Goal: Task Accomplishment & Management: Complete application form

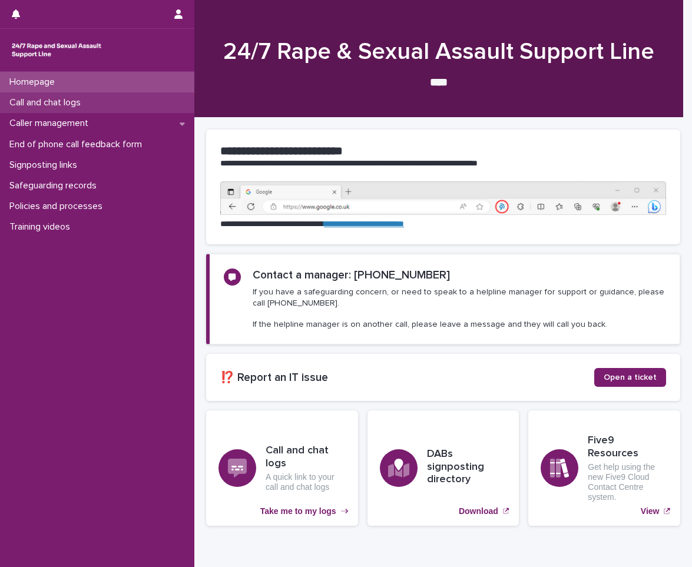
click at [107, 104] on div "Call and chat logs" at bounding box center [97, 103] width 194 height 21
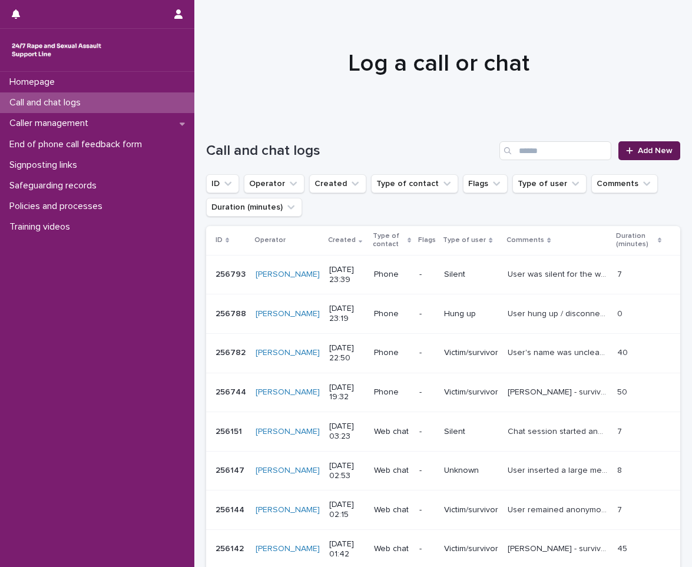
click at [648, 153] on span "Add New" at bounding box center [655, 151] width 35 height 8
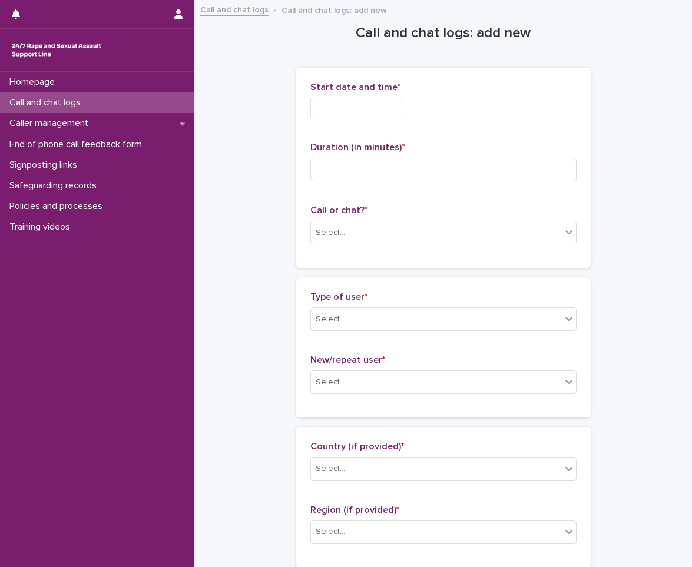
click at [319, 108] on input "text" at bounding box center [357, 108] width 93 height 21
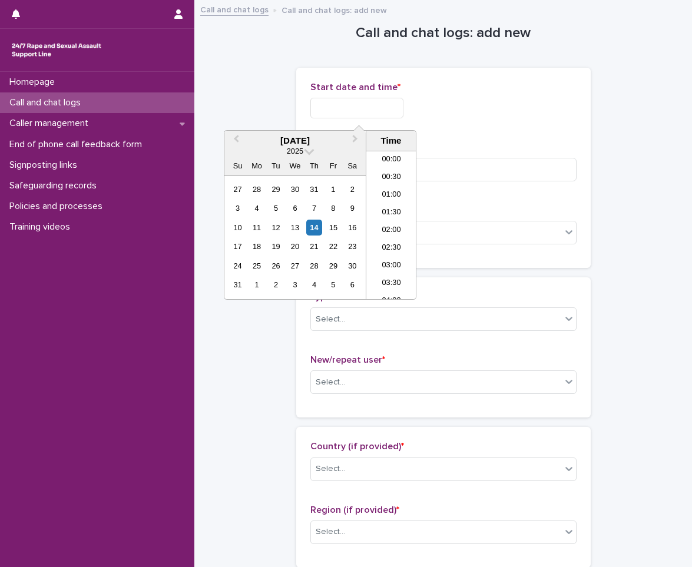
scroll to position [695, 0]
click at [405, 210] on li "21:00" at bounding box center [392, 208] width 50 height 18
click at [391, 103] on input "**********" at bounding box center [357, 108] width 93 height 21
type input "**********"
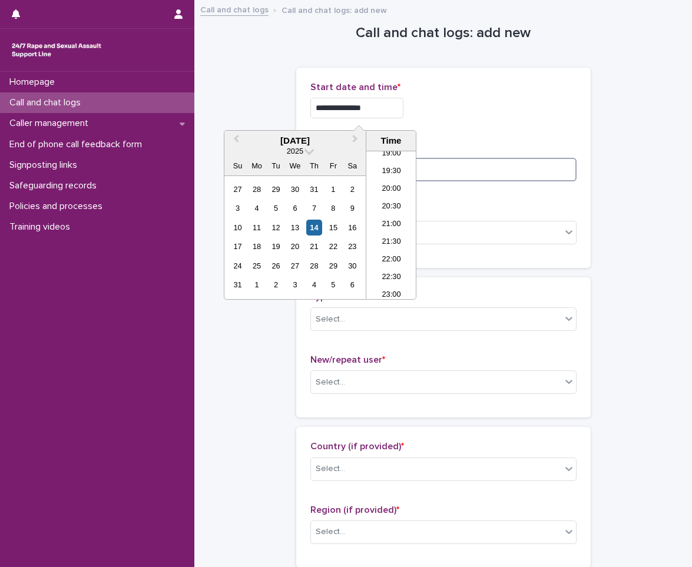
click at [423, 166] on input at bounding box center [444, 170] width 266 height 24
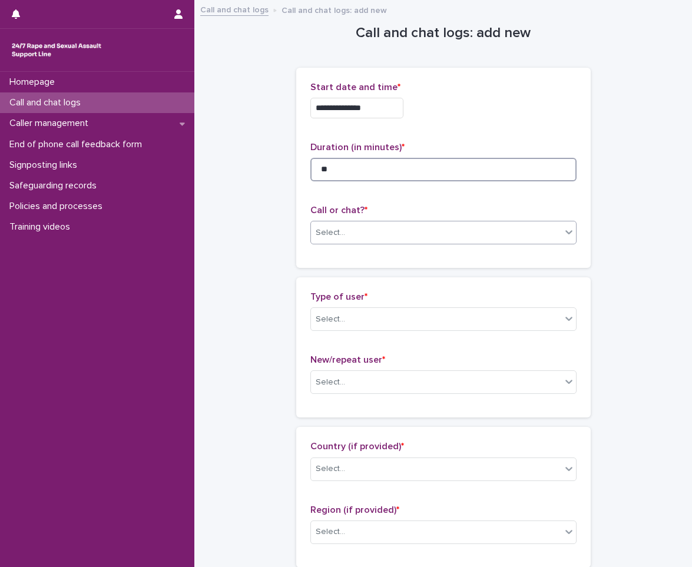
type input "**"
click at [375, 225] on div "Select..." at bounding box center [436, 232] width 250 height 19
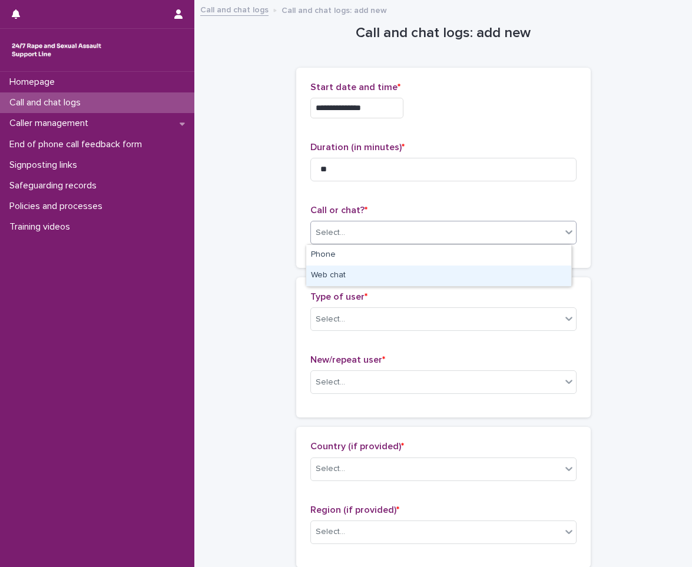
click at [349, 286] on div "Web chat" at bounding box center [438, 276] width 265 height 21
click at [350, 313] on div "Select..." at bounding box center [436, 319] width 250 height 19
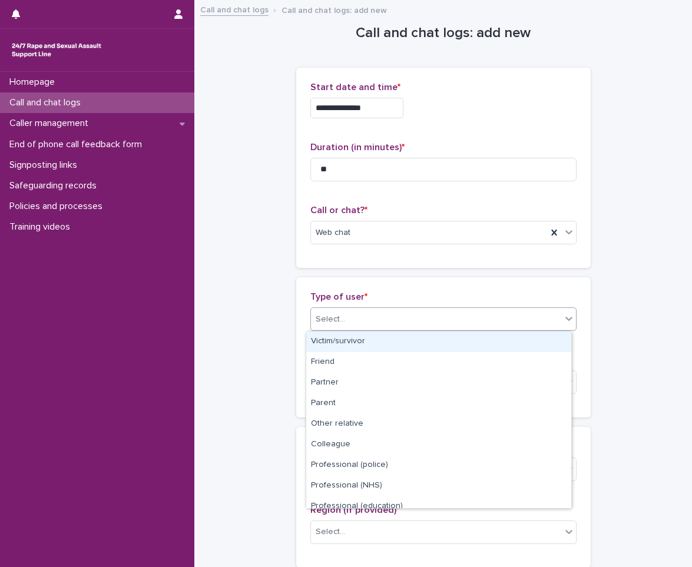
click at [354, 348] on div "Victim/survivor" at bounding box center [438, 342] width 265 height 21
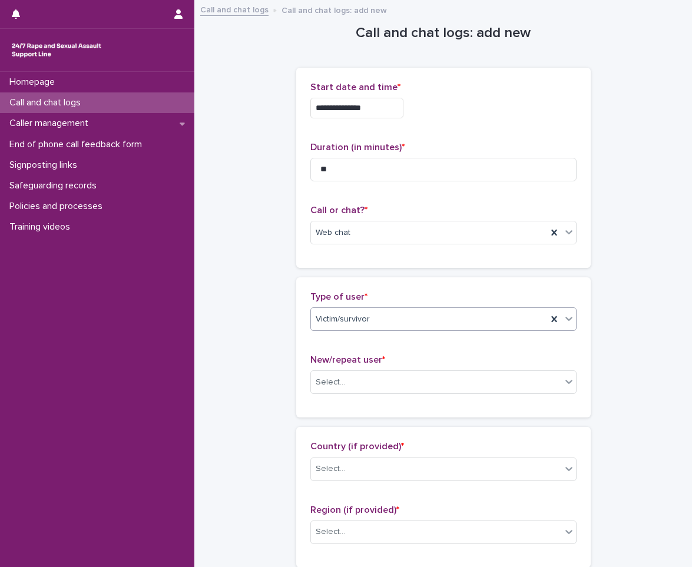
scroll to position [177, 0]
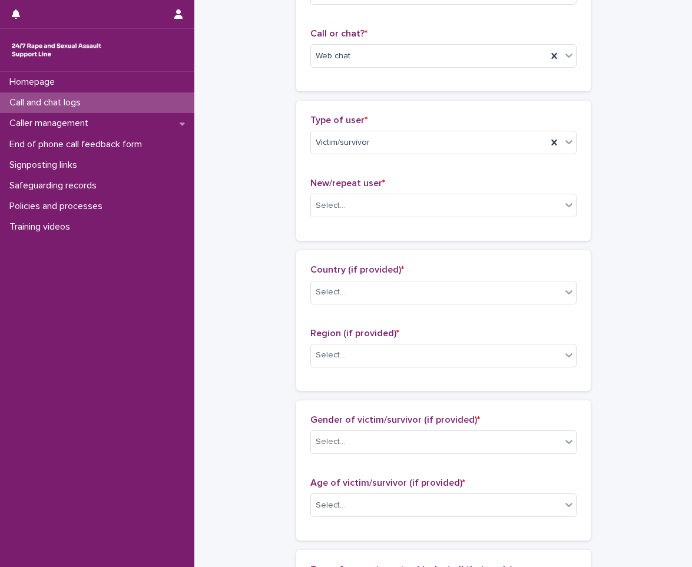
click at [391, 183] on p "New/repeat user *" at bounding box center [444, 183] width 266 height 11
click at [388, 187] on p "New/repeat user *" at bounding box center [444, 183] width 266 height 11
click at [388, 197] on div "Select..." at bounding box center [436, 205] width 250 height 19
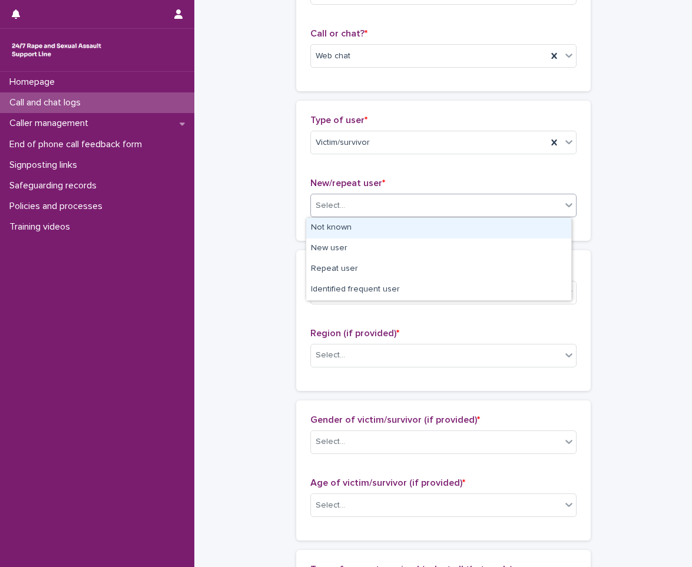
click at [368, 230] on div "Not known" at bounding box center [438, 228] width 265 height 21
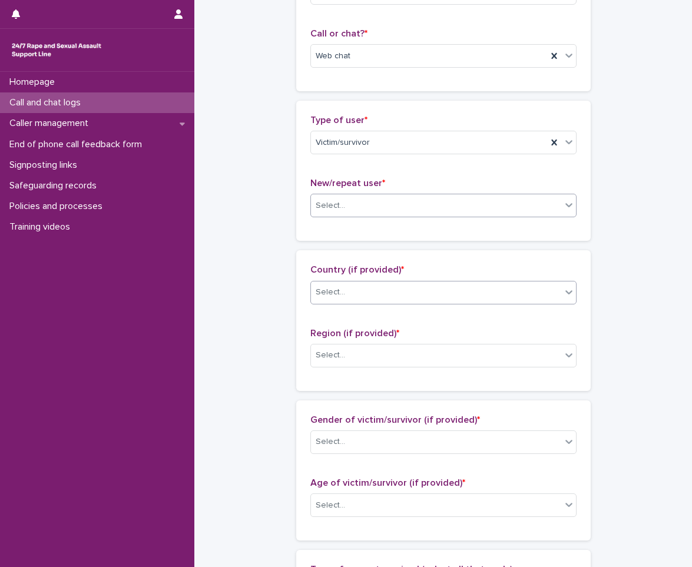
click at [349, 292] on div "Select..." at bounding box center [436, 292] width 250 height 19
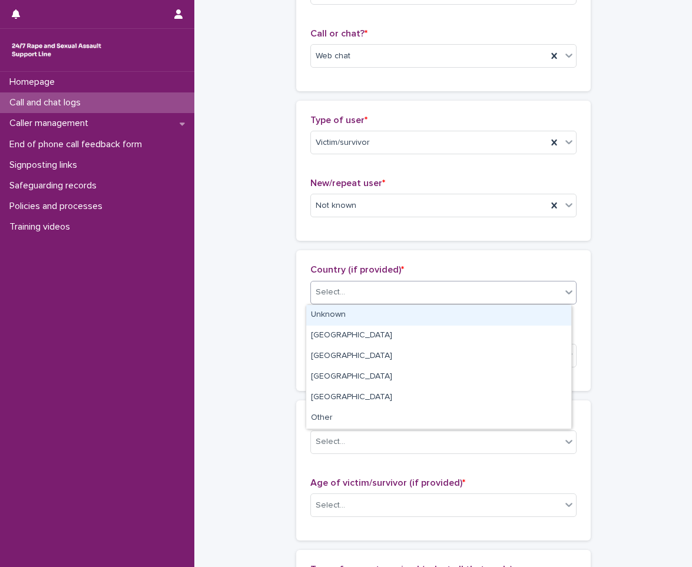
click at [345, 305] on div "Unknown" at bounding box center [438, 315] width 265 height 21
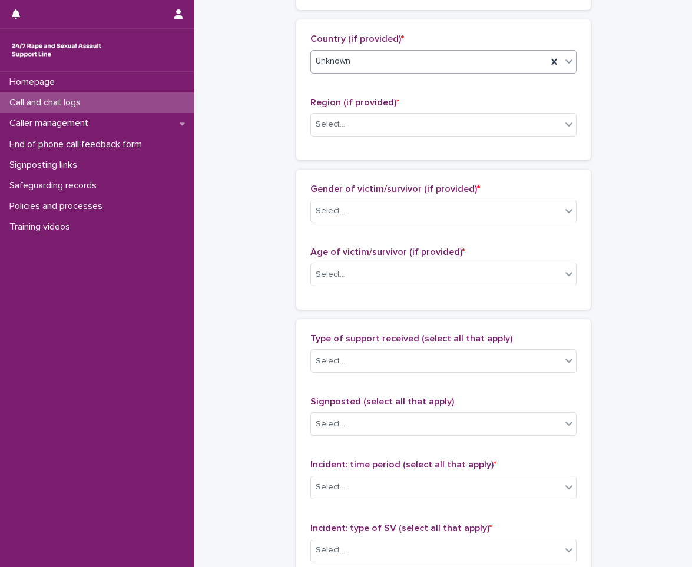
scroll to position [413, 0]
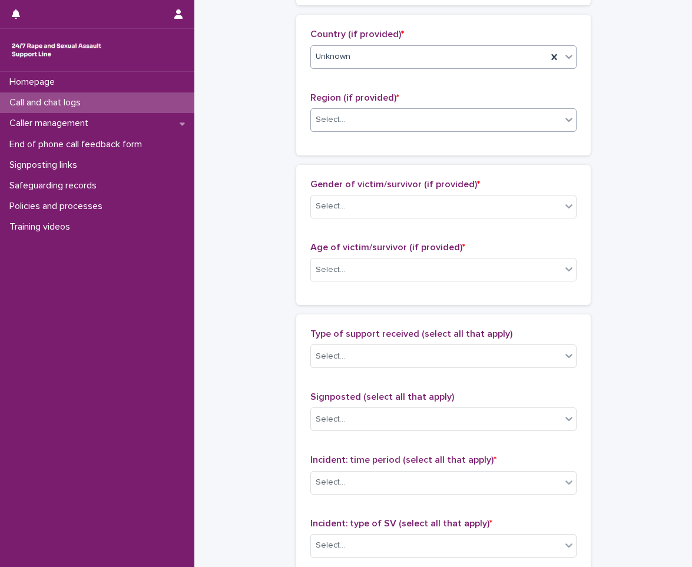
click at [372, 115] on div "Select..." at bounding box center [436, 119] width 250 height 19
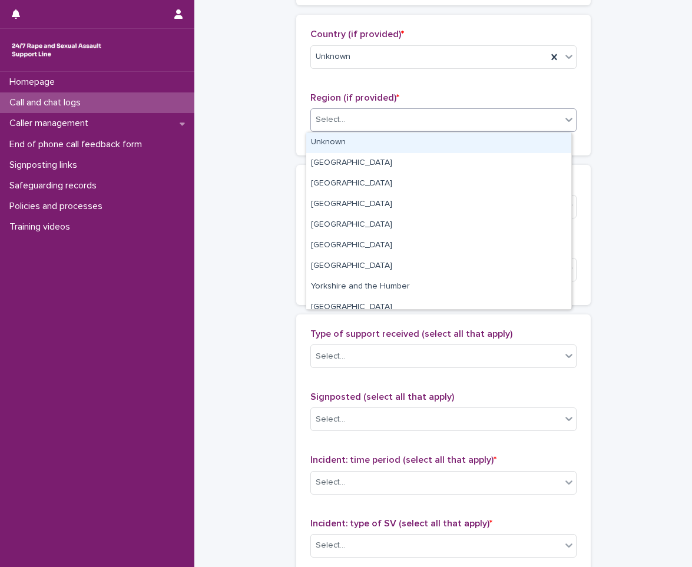
click at [347, 145] on div "Unknown" at bounding box center [438, 143] width 265 height 21
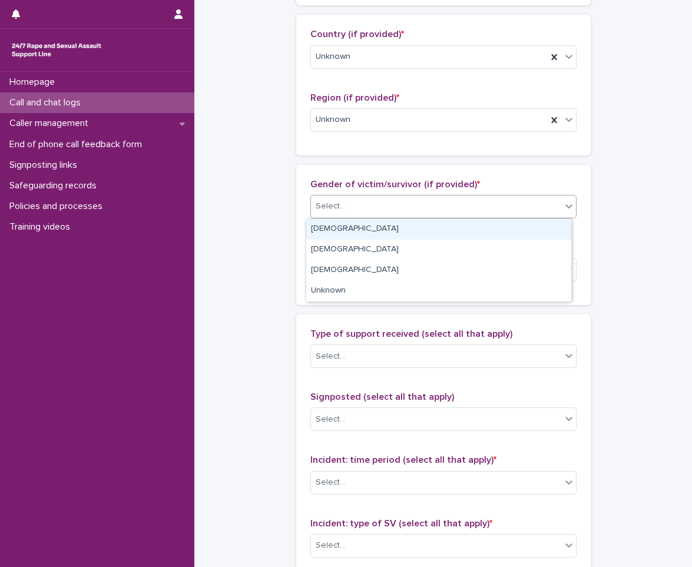
click at [348, 202] on div "Select..." at bounding box center [436, 206] width 250 height 19
click at [348, 225] on div "[DEMOGRAPHIC_DATA]" at bounding box center [438, 229] width 265 height 21
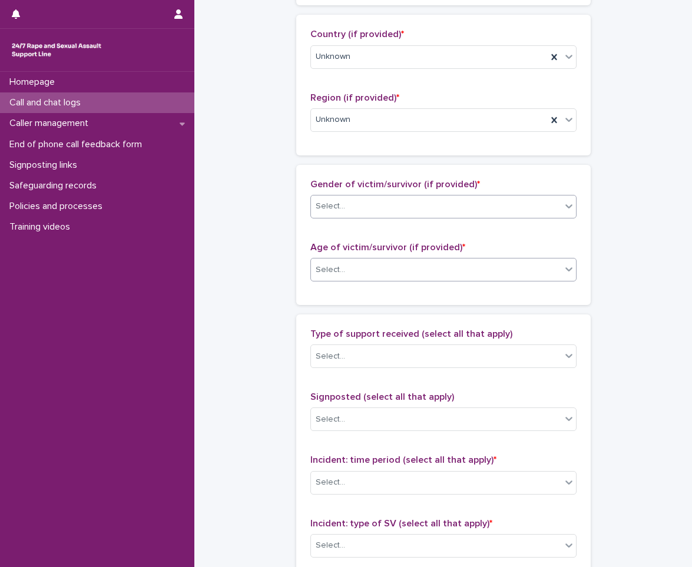
click at [351, 271] on div "Select..." at bounding box center [436, 269] width 250 height 19
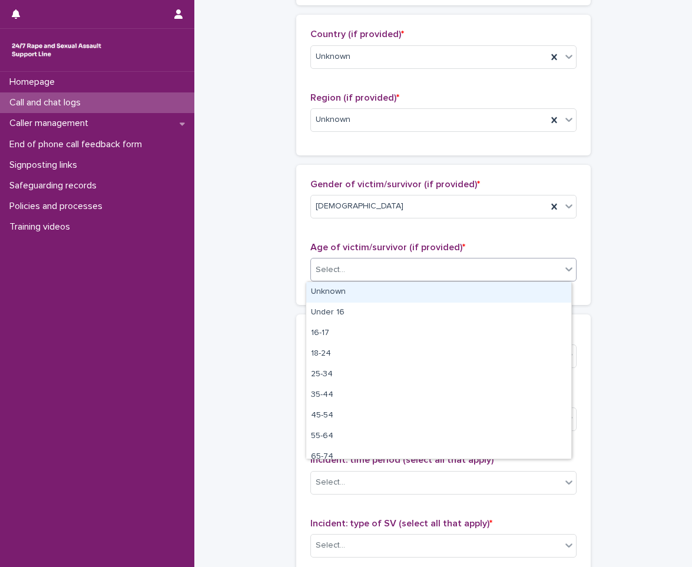
click at [351, 292] on div "Unknown" at bounding box center [438, 292] width 265 height 21
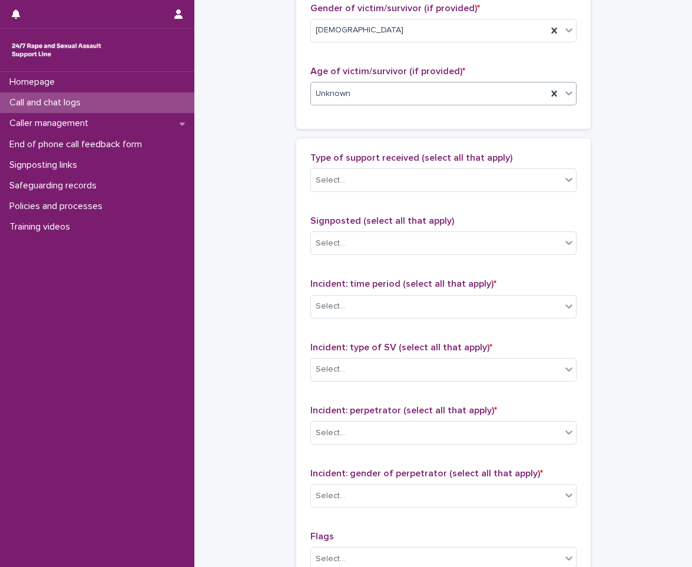
scroll to position [589, 0]
drag, startPoint x: 371, startPoint y: 176, endPoint x: 364, endPoint y: 184, distance: 11.0
click at [371, 176] on div "Select..." at bounding box center [436, 179] width 250 height 19
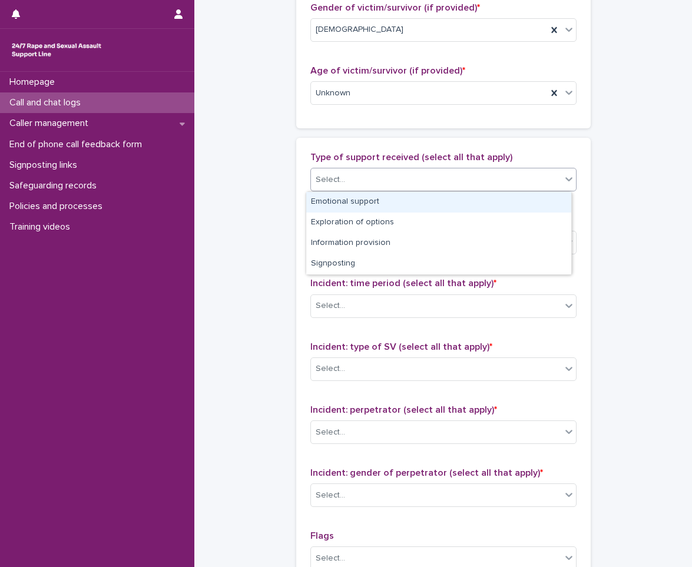
click at [348, 203] on div "Emotional support" at bounding box center [438, 202] width 265 height 21
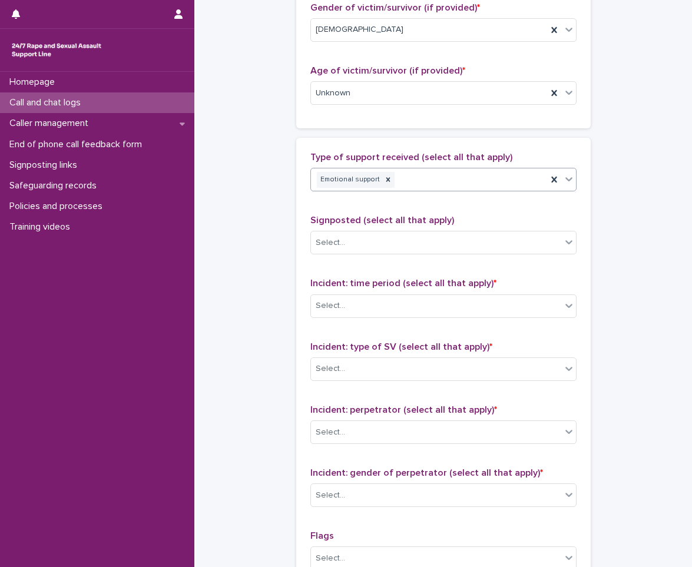
click at [345, 292] on div "Incident: time period (select all that apply) * Select..." at bounding box center [444, 302] width 266 height 49
click at [349, 319] on div "Incident: time period (select all that apply) * Select..." at bounding box center [444, 302] width 266 height 49
click at [365, 295] on div "Select..." at bounding box center [444, 307] width 266 height 24
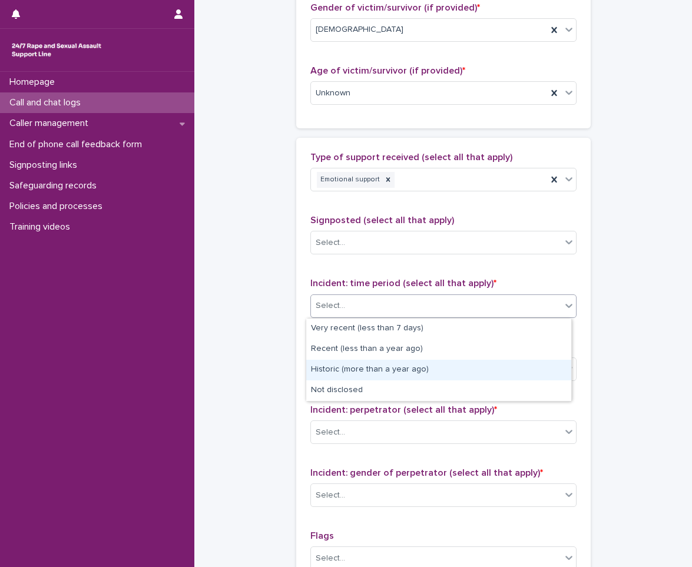
click at [364, 371] on div "Historic (more than a year ago)" at bounding box center [438, 370] width 265 height 21
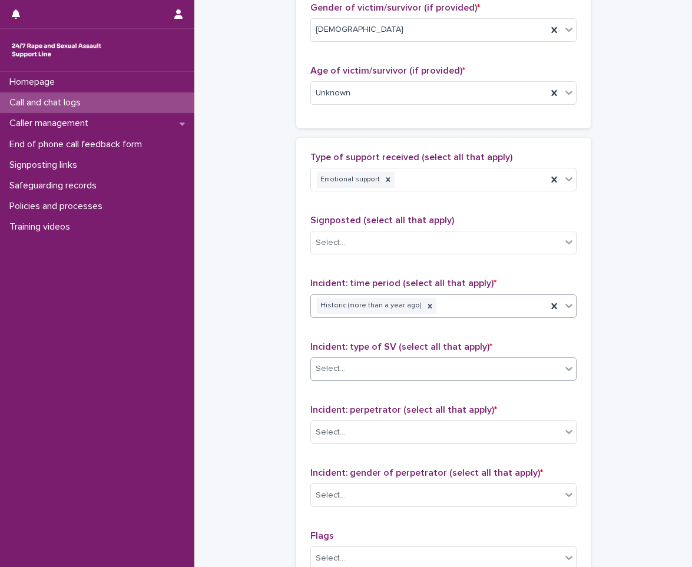
scroll to position [707, 0]
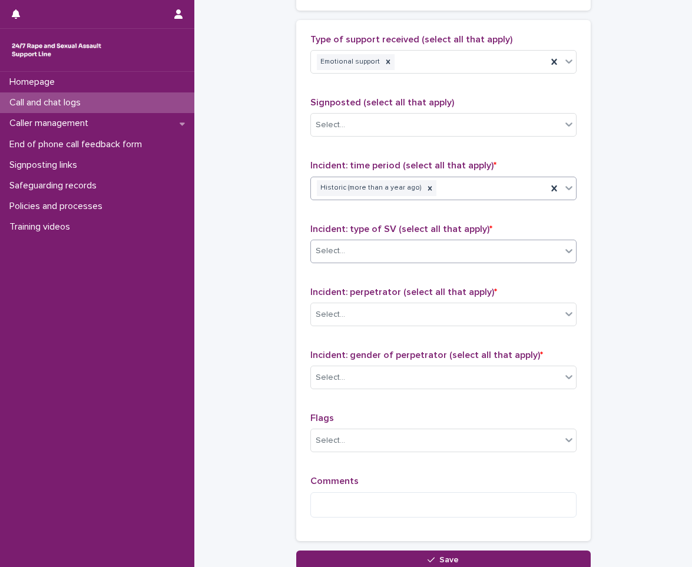
click at [423, 253] on div "Select..." at bounding box center [436, 251] width 250 height 19
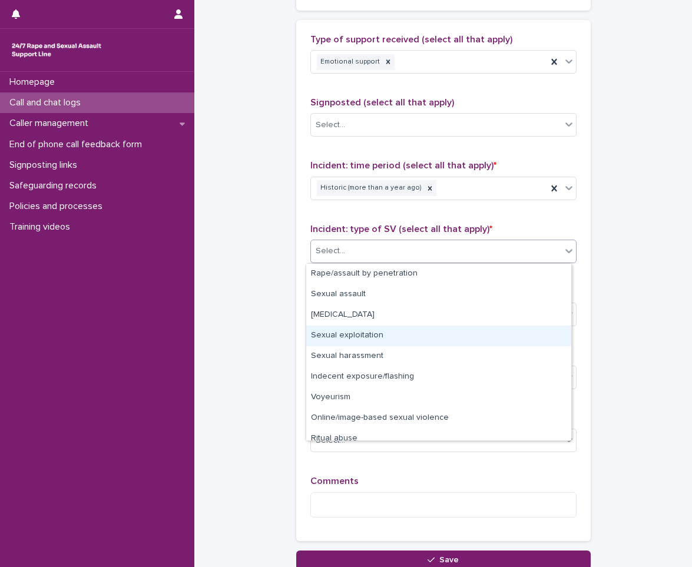
scroll to position [29, 0]
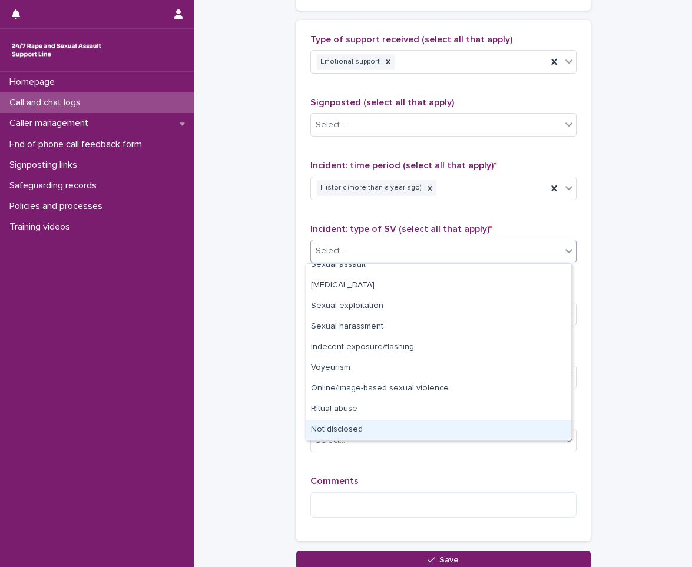
click at [375, 423] on div "Not disclosed" at bounding box center [438, 430] width 265 height 21
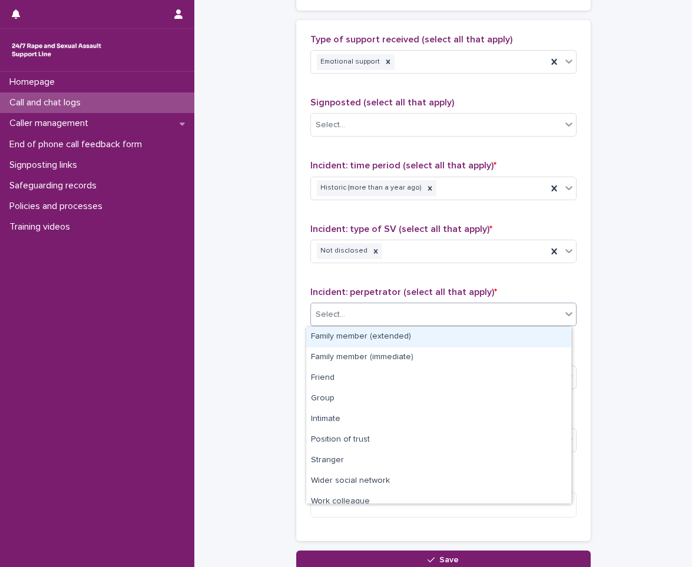
click at [412, 320] on div "Select..." at bounding box center [436, 314] width 250 height 19
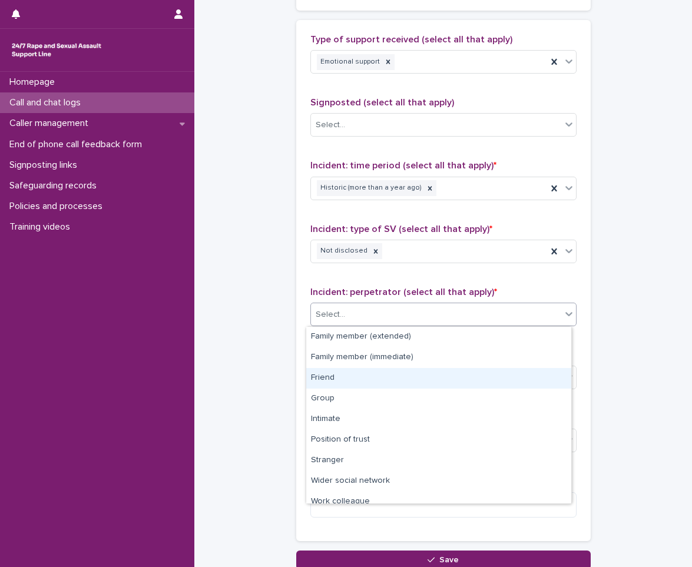
scroll to position [50, 0]
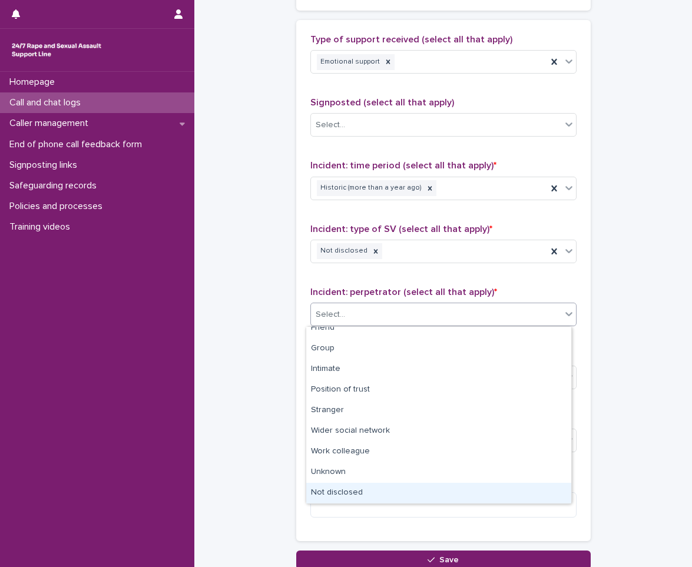
click at [369, 488] on div "Not disclosed" at bounding box center [438, 493] width 265 height 21
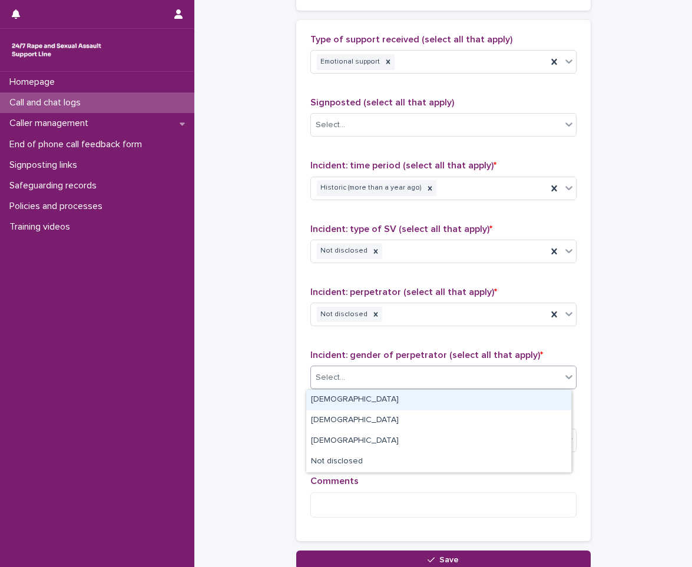
click at [390, 382] on div "Select..." at bounding box center [436, 377] width 250 height 19
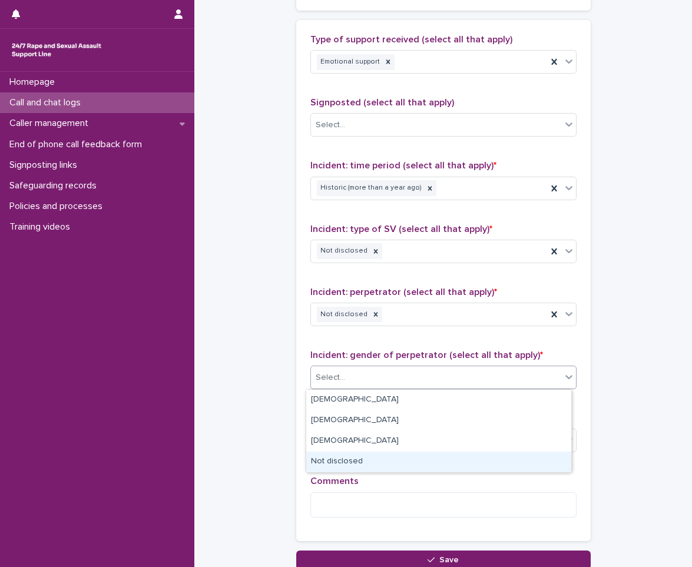
click at [372, 468] on div "Not disclosed" at bounding box center [438, 462] width 265 height 21
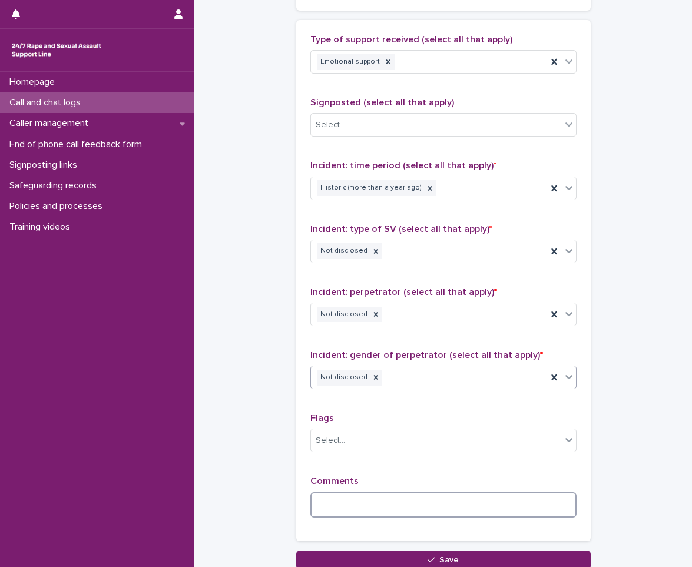
click at [364, 515] on textarea at bounding box center [444, 505] width 266 height 25
drag, startPoint x: 403, startPoint y: 506, endPoint x: 393, endPoint y: 506, distance: 10.0
click at [393, 506] on textarea "**********" at bounding box center [444, 505] width 266 height 25
click at [529, 501] on textarea "**********" at bounding box center [444, 505] width 266 height 25
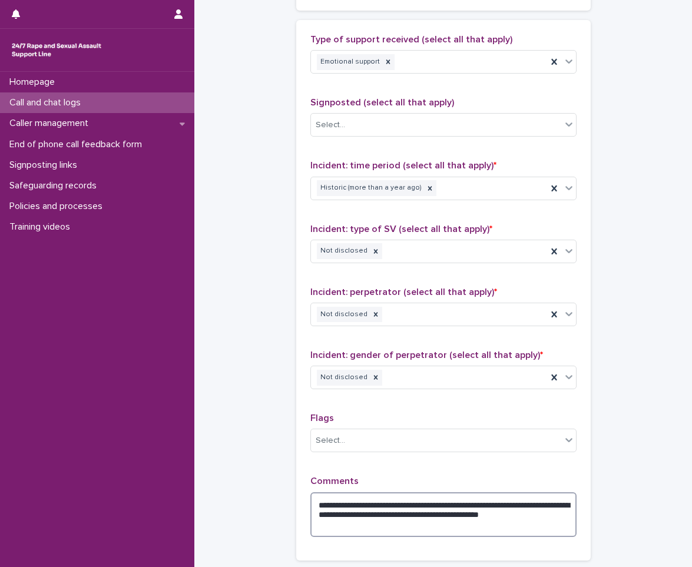
click at [337, 516] on textarea "**********" at bounding box center [444, 515] width 266 height 45
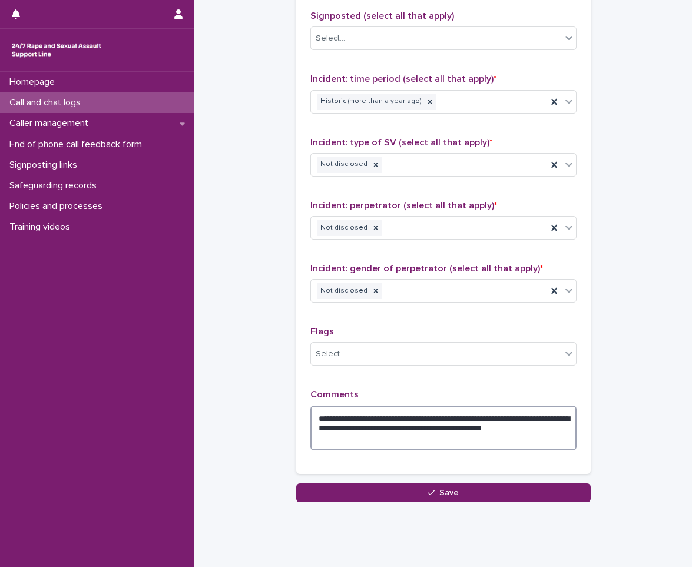
scroll to position [821, 0]
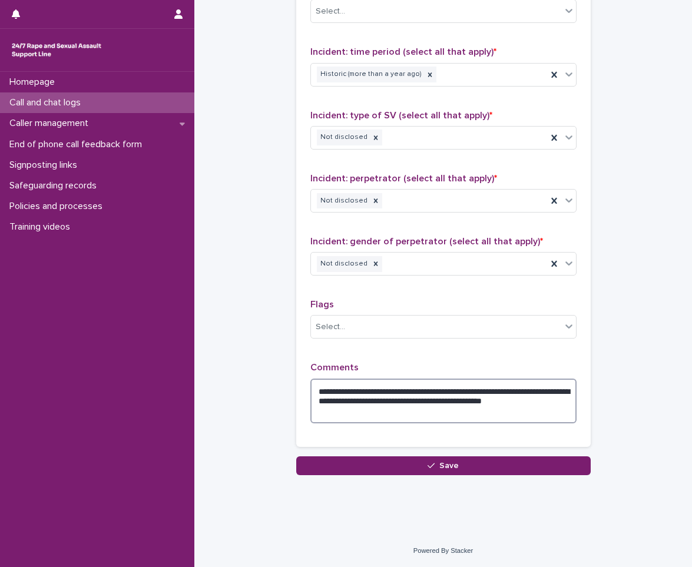
click at [402, 412] on textarea "**********" at bounding box center [444, 401] width 266 height 45
click at [400, 411] on textarea "**********" at bounding box center [444, 401] width 266 height 45
click at [412, 410] on textarea "**********" at bounding box center [444, 401] width 266 height 45
type textarea "**********"
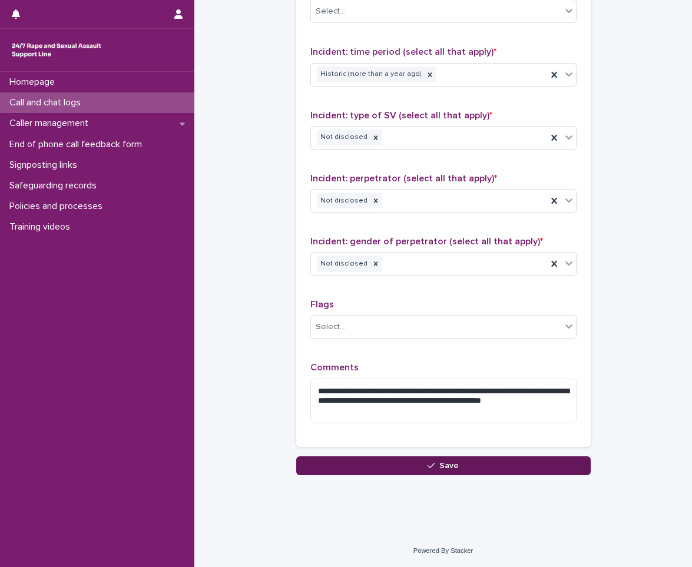
click at [399, 474] on button "Save" at bounding box center [443, 466] width 295 height 19
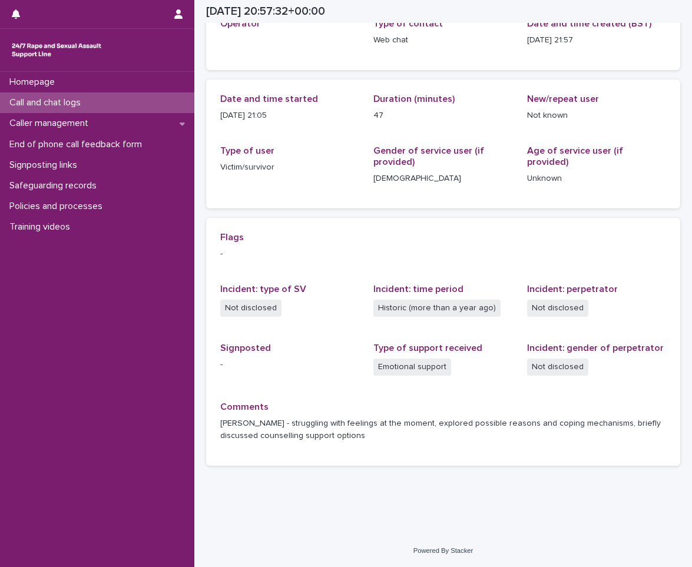
scroll to position [82, 0]
click at [104, 101] on div "Call and chat logs" at bounding box center [97, 103] width 194 height 21
